Goal: Find contact information: Find contact information

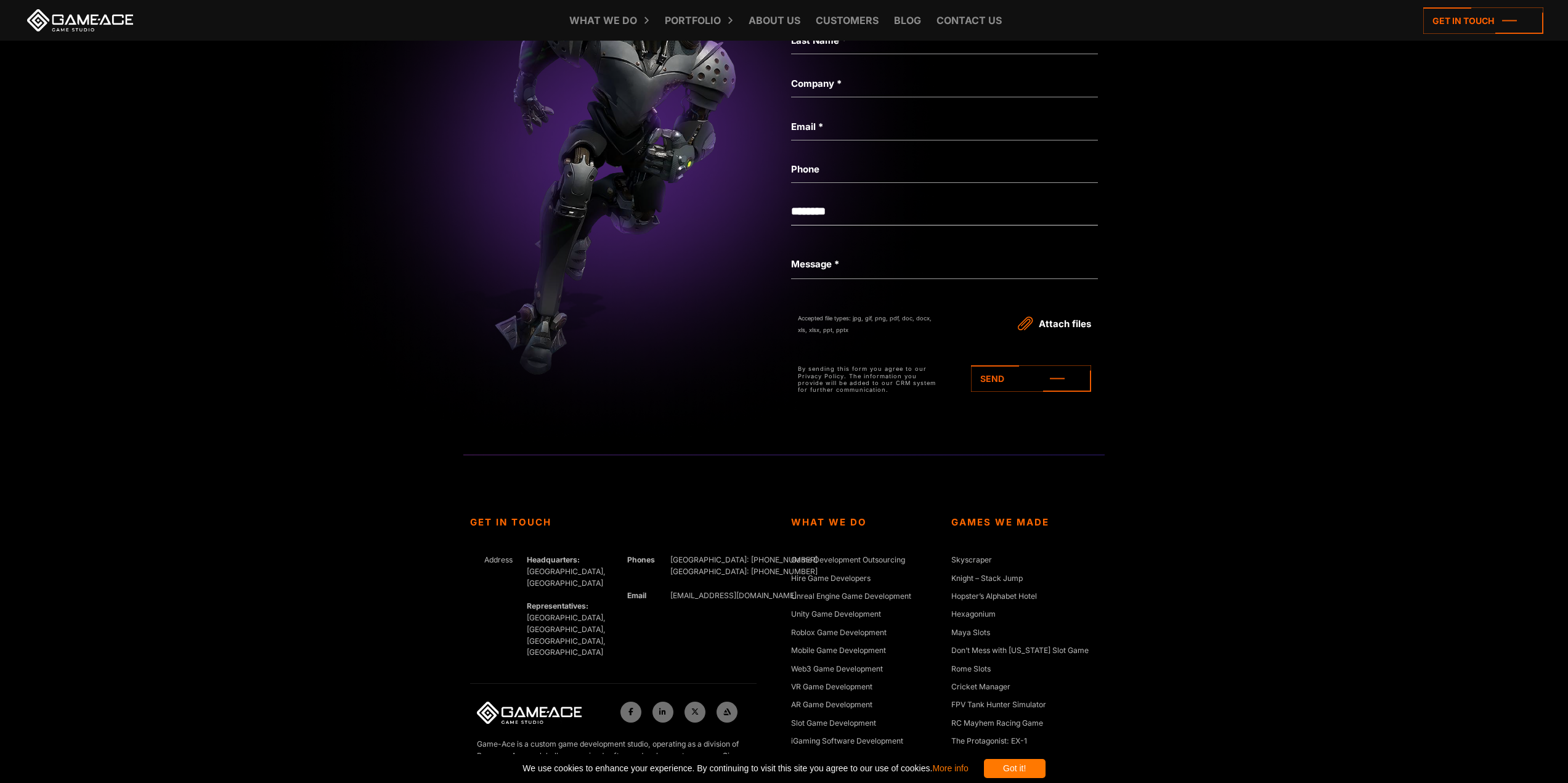
scroll to position [5644, 0]
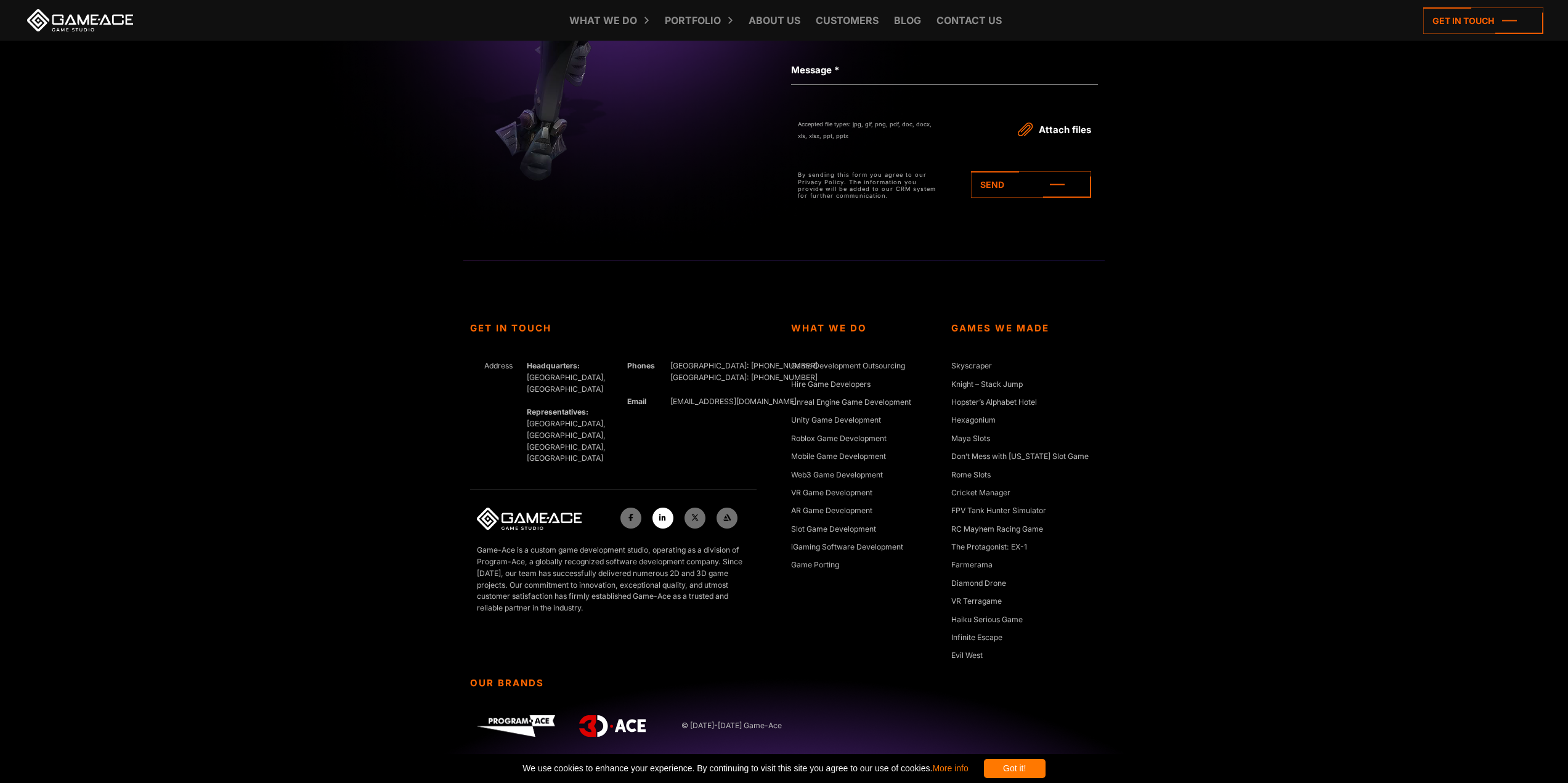
click at [658, 507] on link at bounding box center [663, 518] width 21 height 21
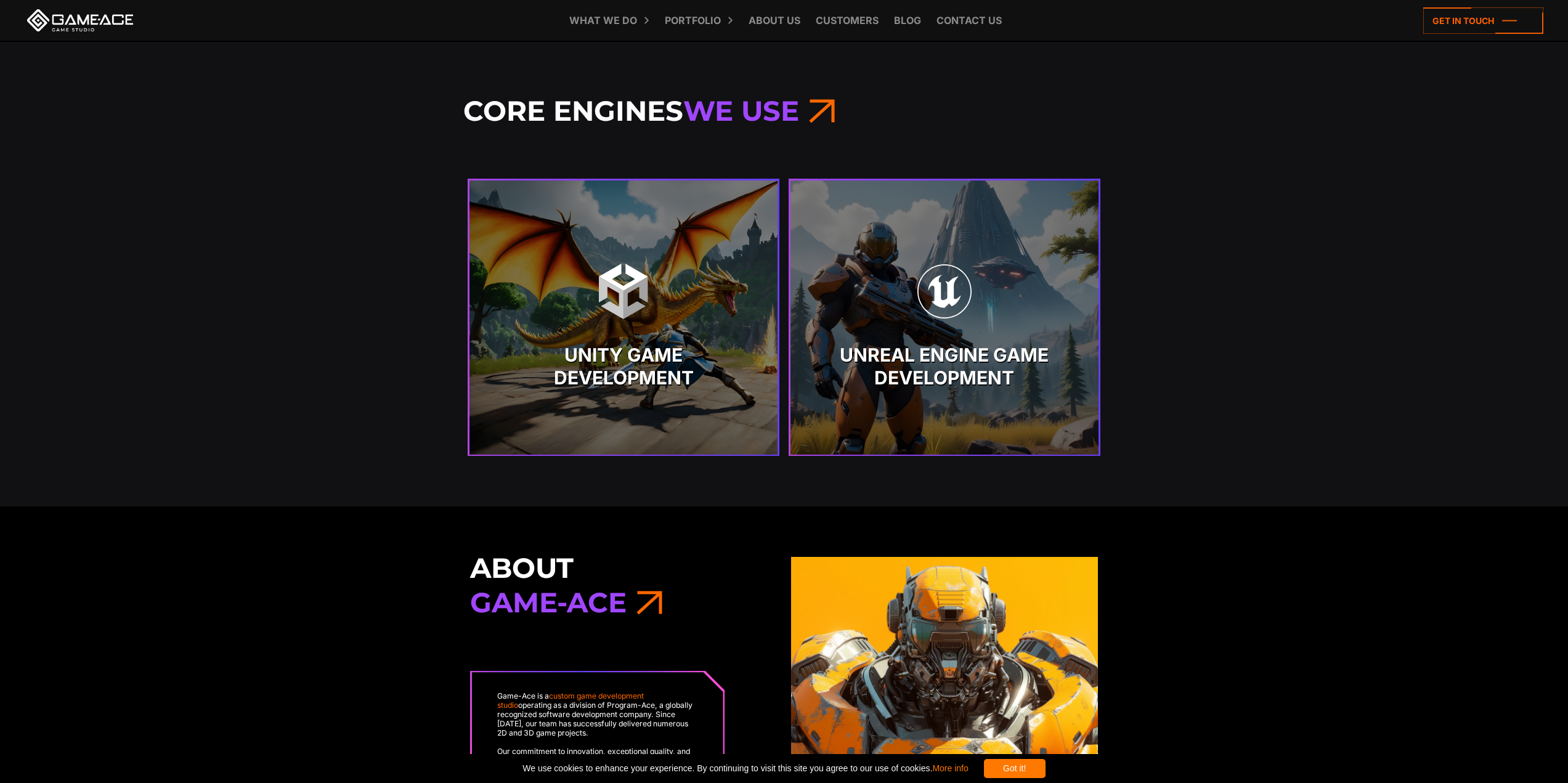
scroll to position [2625, 0]
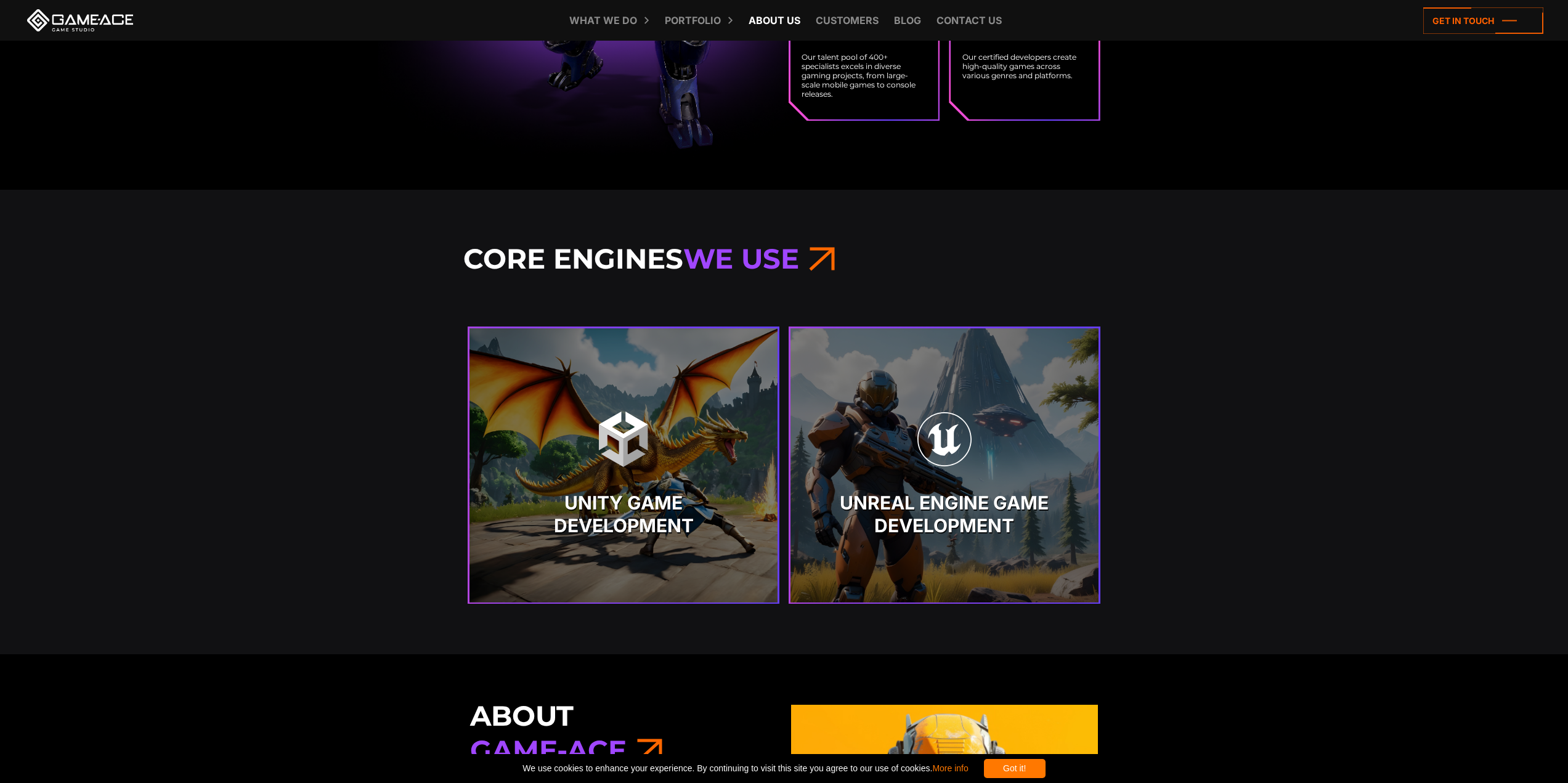
click at [789, 26] on link "About Us" at bounding box center [774, 20] width 64 height 41
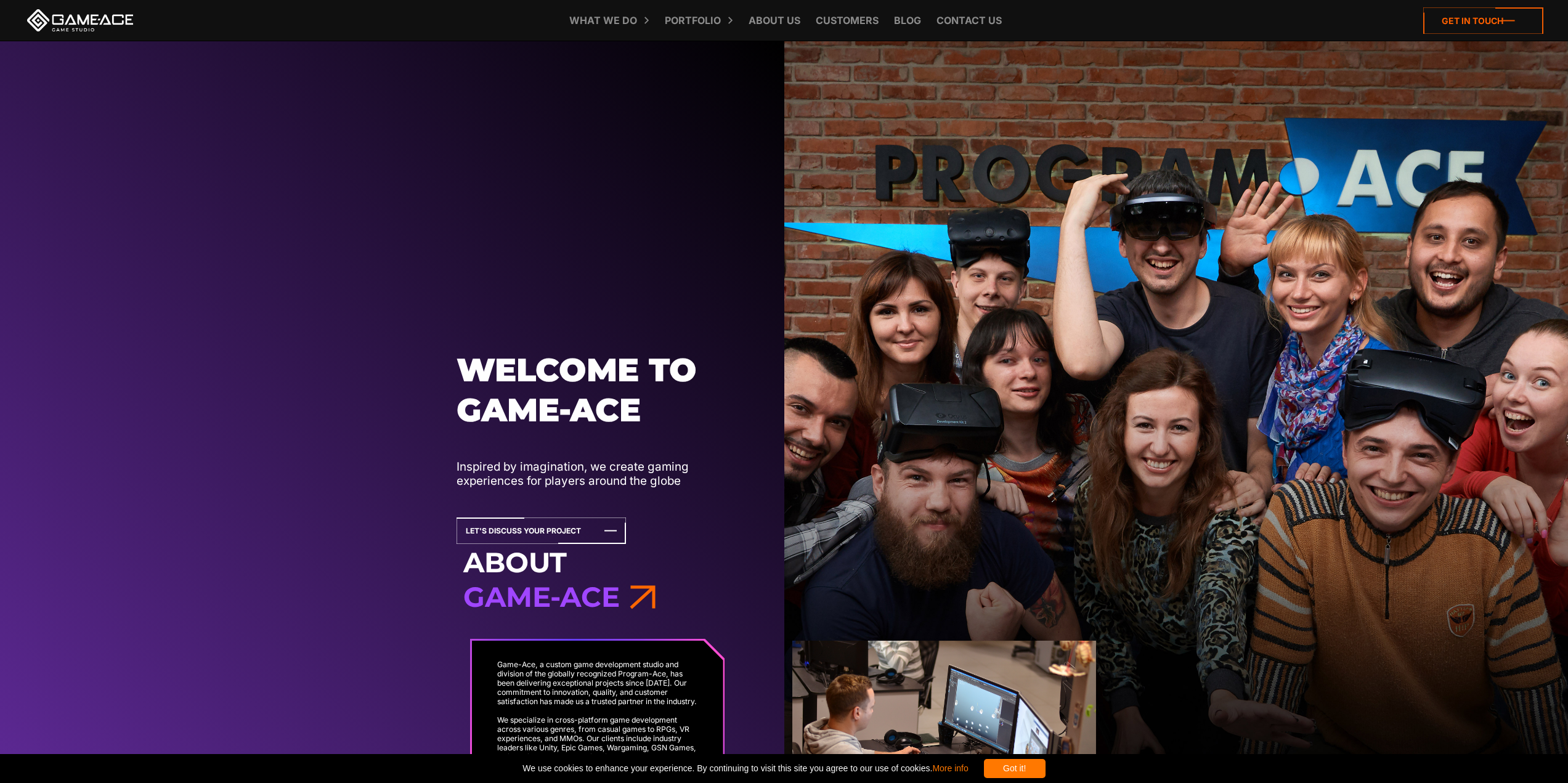
click at [1432, 18] on icon at bounding box center [1483, 20] width 120 height 26
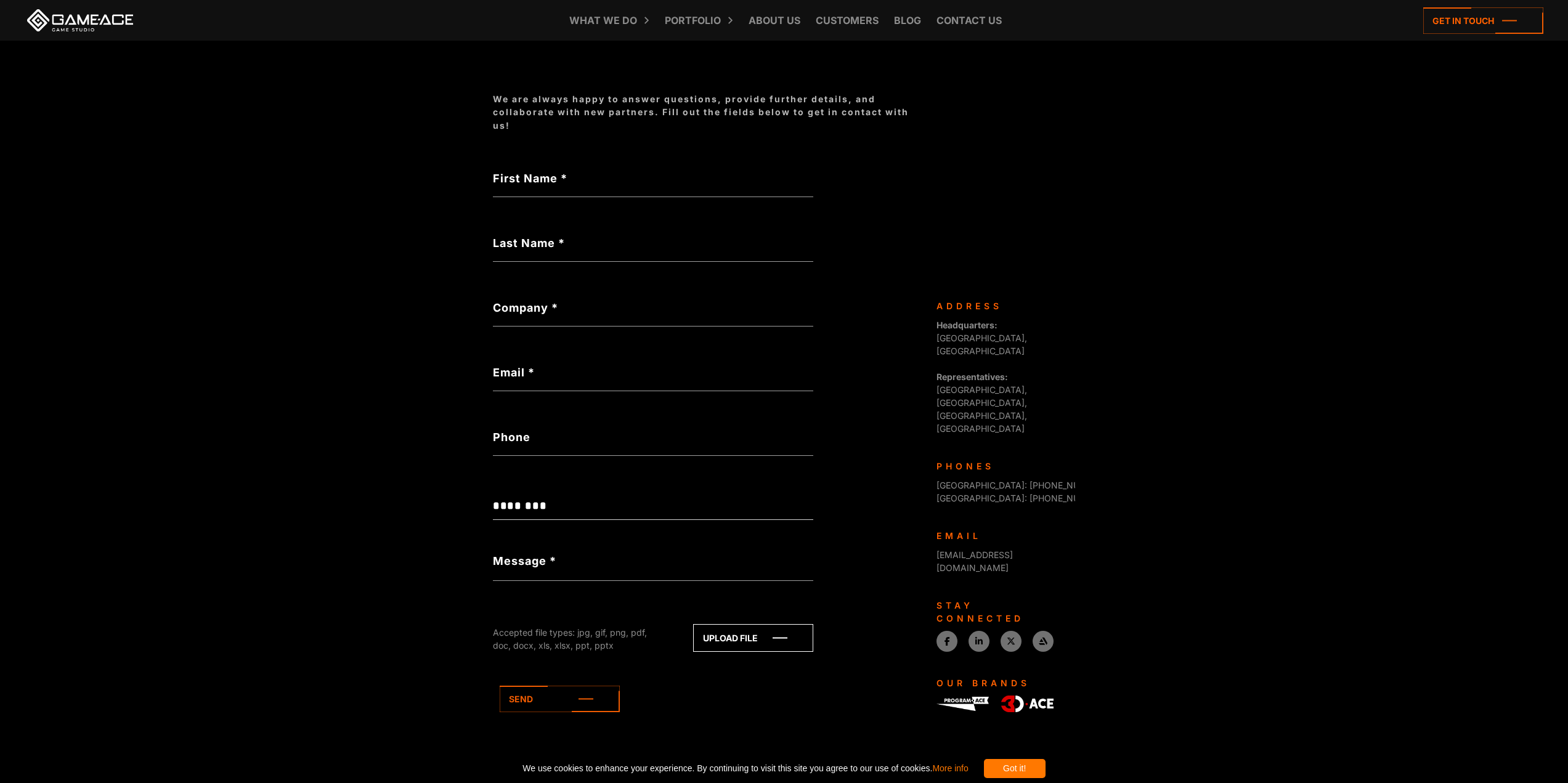
scroll to position [185, 0]
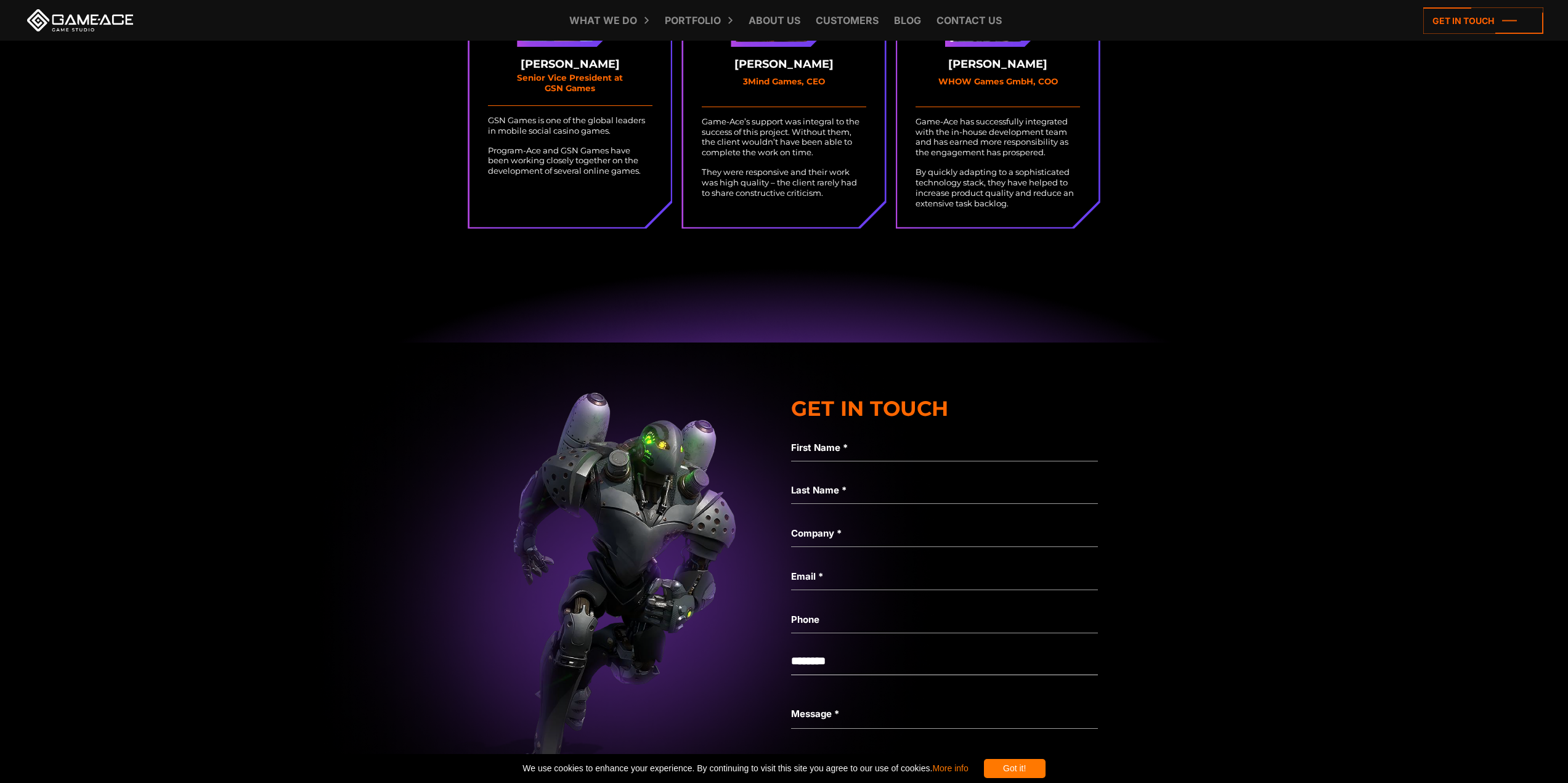
scroll to position [4067, 0]
